Goal: Task Accomplishment & Management: Manage account settings

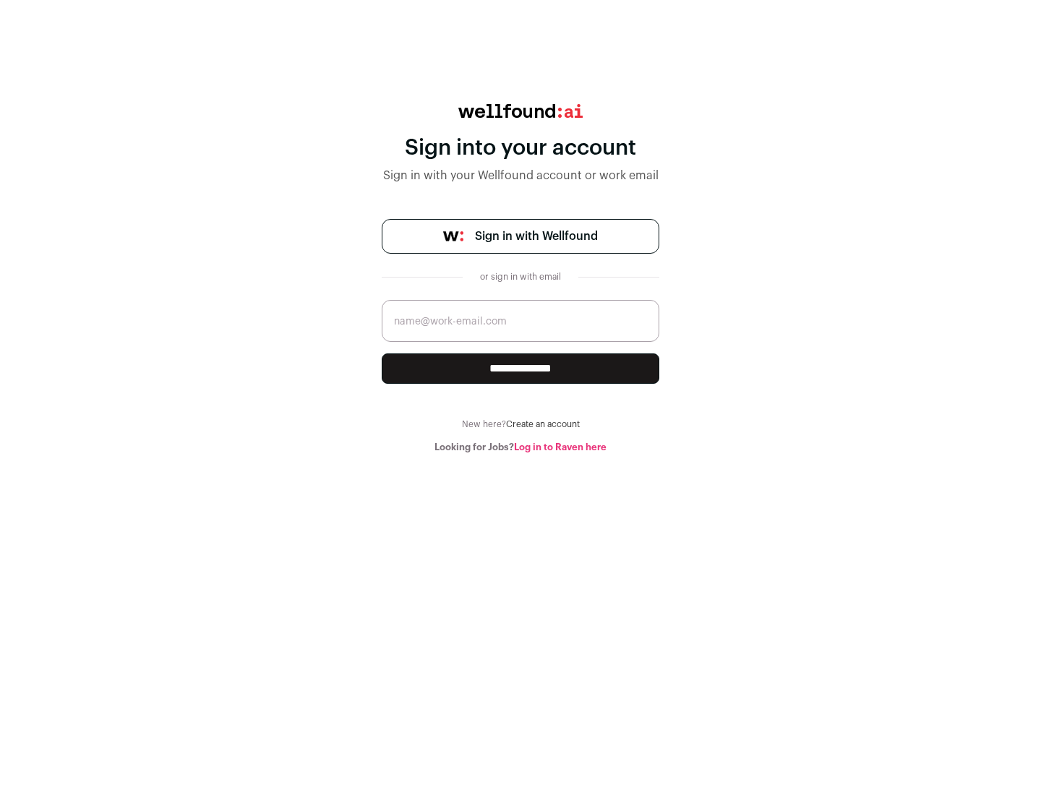
click at [536, 236] on span "Sign in with Wellfound" at bounding box center [536, 236] width 123 height 17
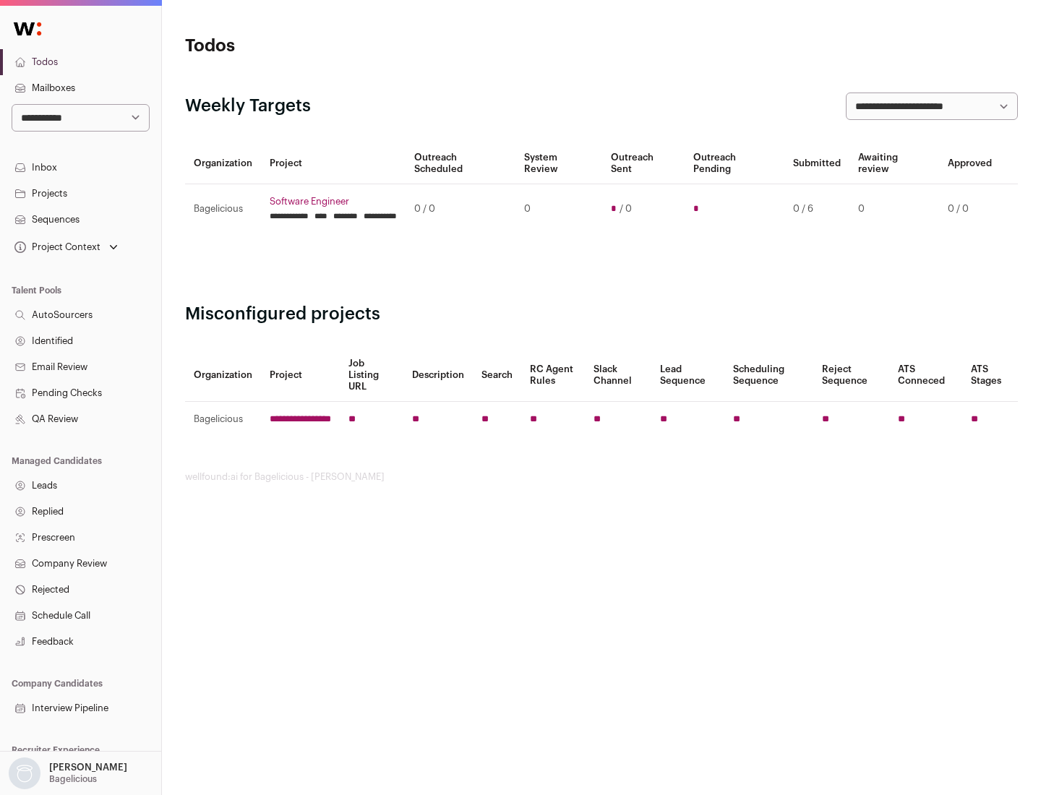
click at [80, 193] on link "Projects" at bounding box center [80, 194] width 161 height 26
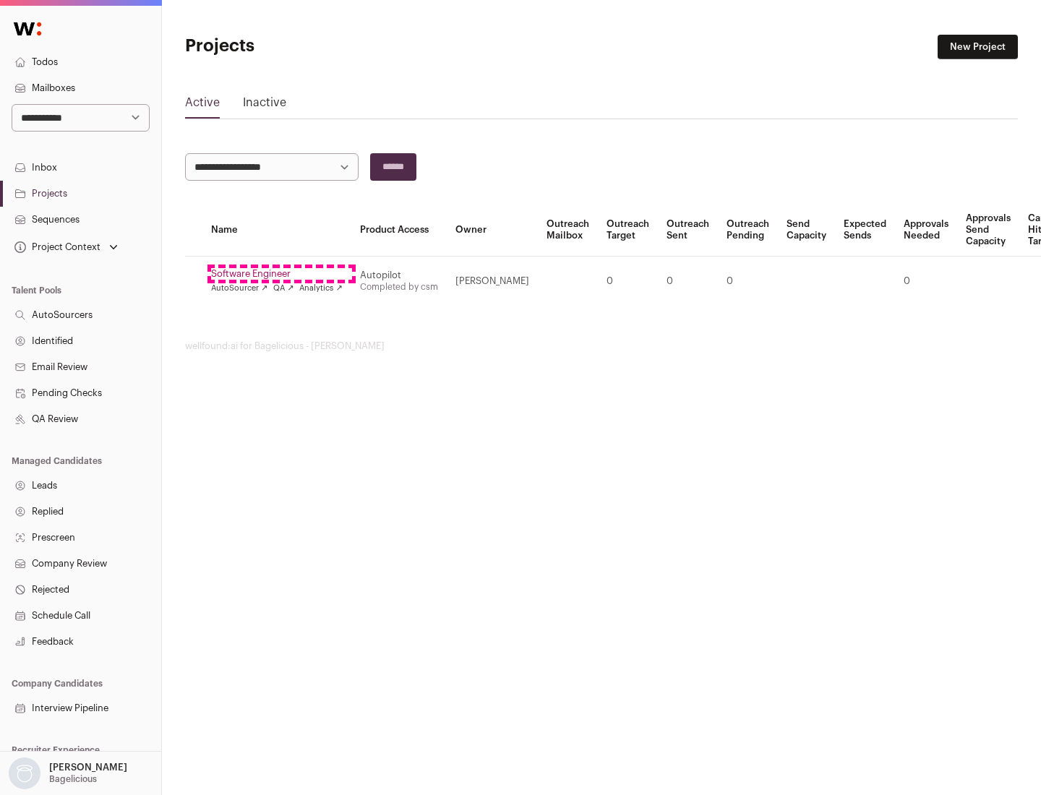
click at [281, 274] on link "Software Engineer" at bounding box center [277, 274] width 132 height 12
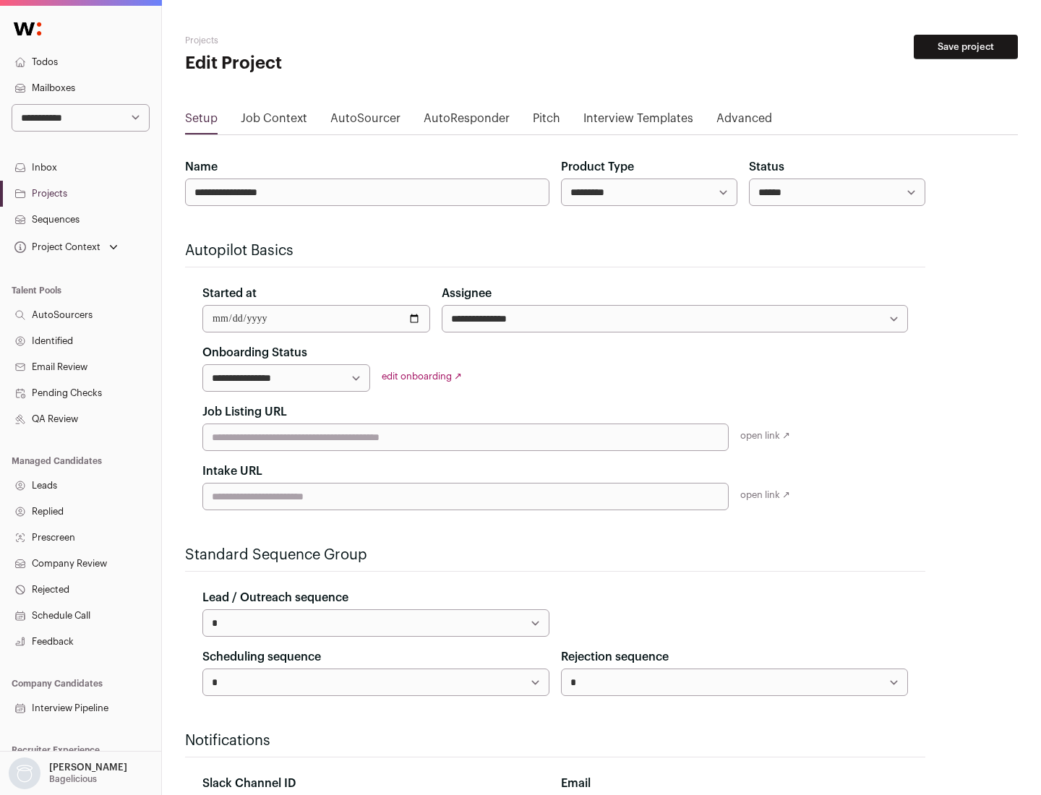
click at [966, 47] on button "Save project" at bounding box center [966, 47] width 104 height 25
